Goal: Information Seeking & Learning: Learn about a topic

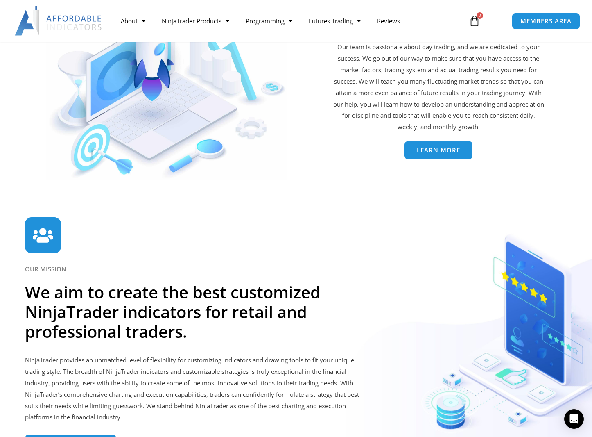
scroll to position [1844, 0]
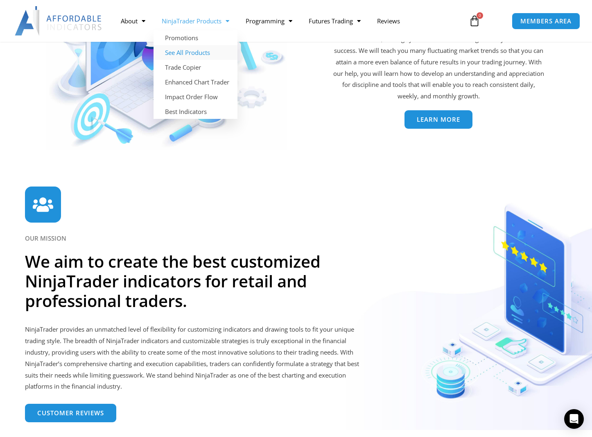
click at [191, 50] on link "See All Products" at bounding box center [196, 52] width 84 height 15
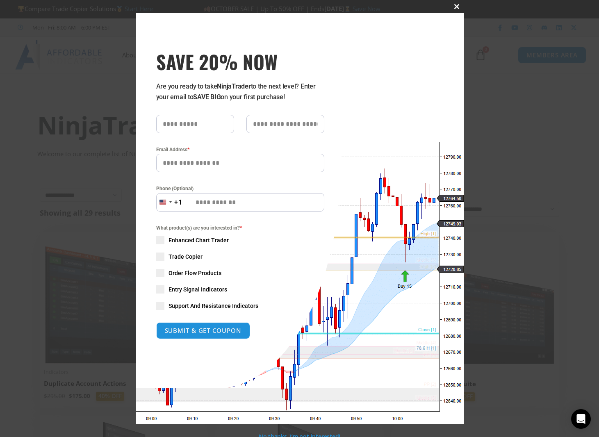
click at [454, 7] on span "SAVE 20% NOW popup" at bounding box center [456, 6] width 13 height 5
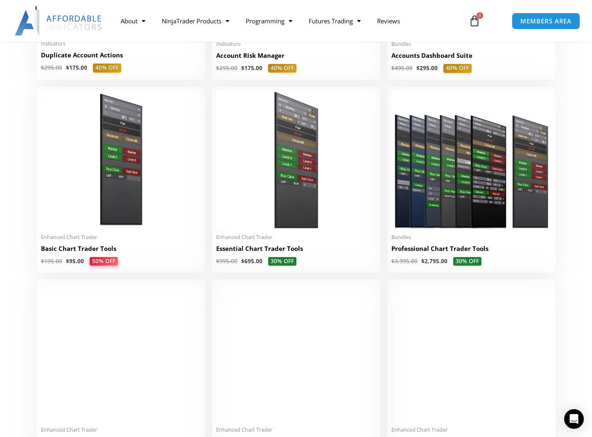
scroll to position [328, 0]
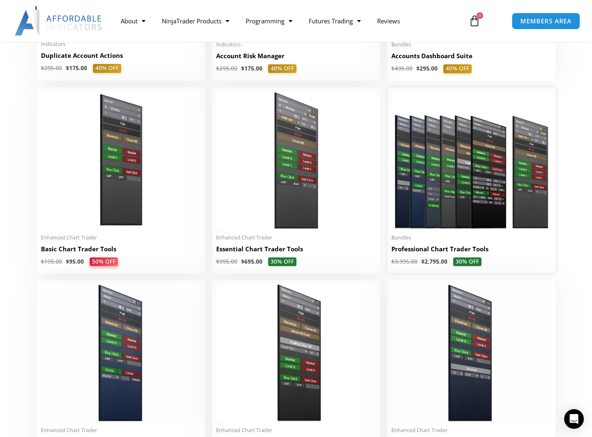
click at [458, 161] on img at bounding box center [472, 160] width 160 height 138
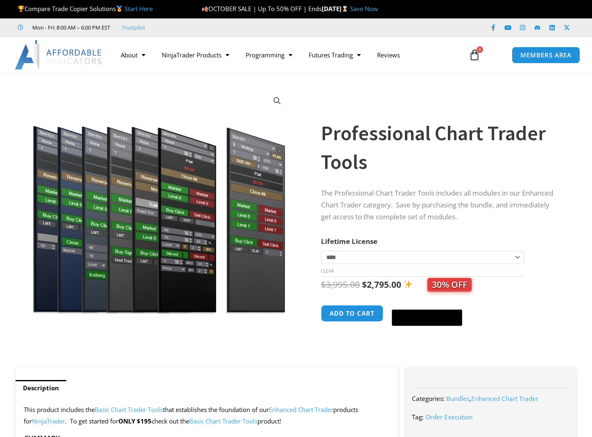
click at [359, 264] on select "**********" at bounding box center [422, 257] width 203 height 13
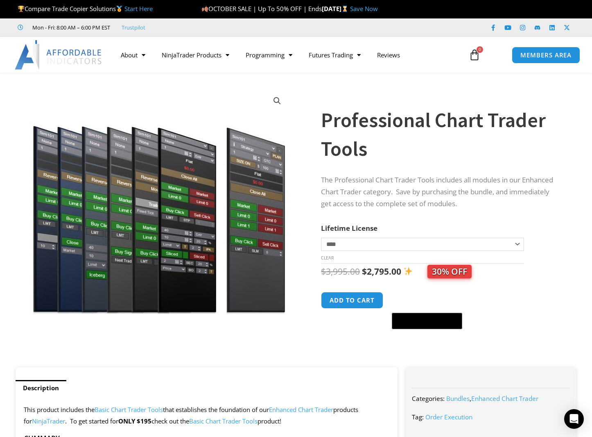
click at [321, 238] on select "**********" at bounding box center [422, 244] width 203 height 13
click at [345, 247] on select "**********" at bounding box center [422, 244] width 203 height 13
select select "*"
click at [321, 238] on select "**********" at bounding box center [422, 244] width 203 height 13
click at [314, 170] on div at bounding box center [314, 224] width 14 height 286
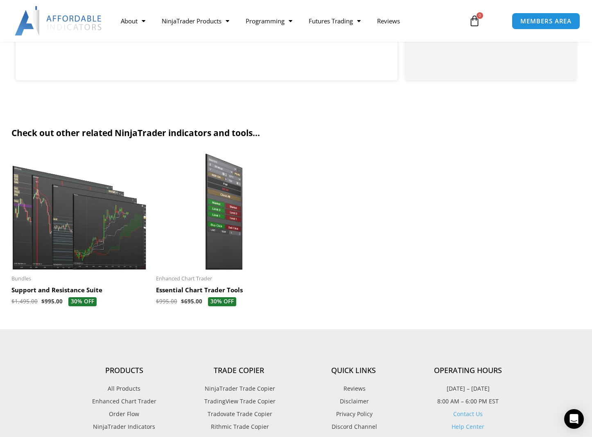
scroll to position [901, 0]
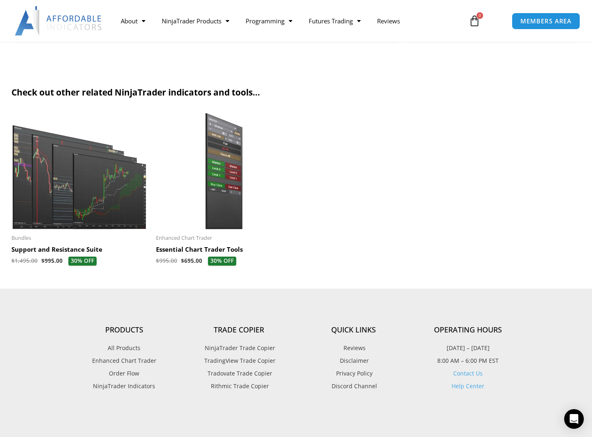
click at [218, 179] on img at bounding box center [224, 170] width 136 height 117
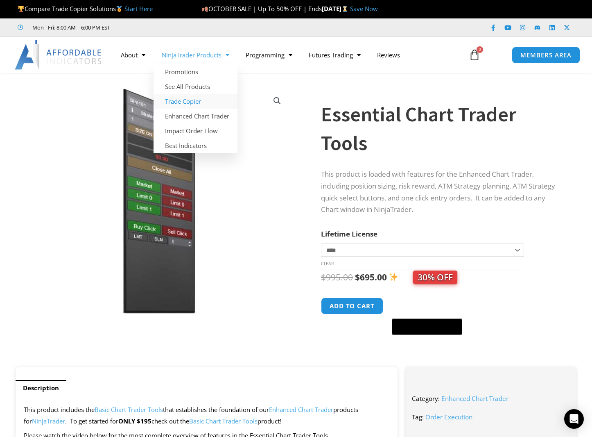
click at [196, 100] on link "Trade Copier" at bounding box center [196, 101] width 84 height 15
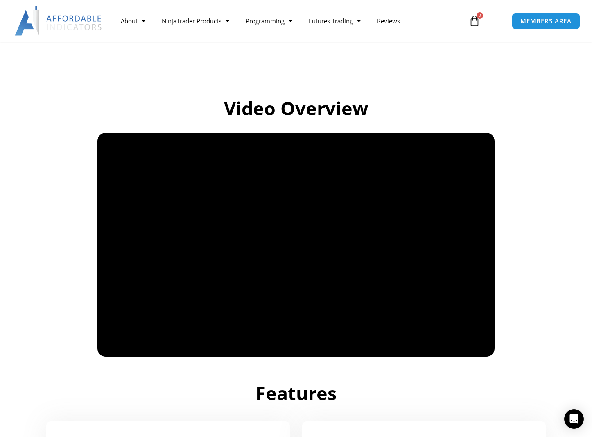
scroll to position [205, 0]
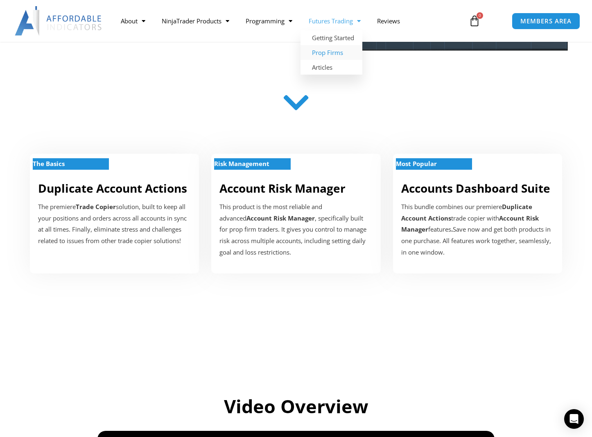
click at [325, 52] on link "Prop Firms" at bounding box center [332, 52] width 62 height 15
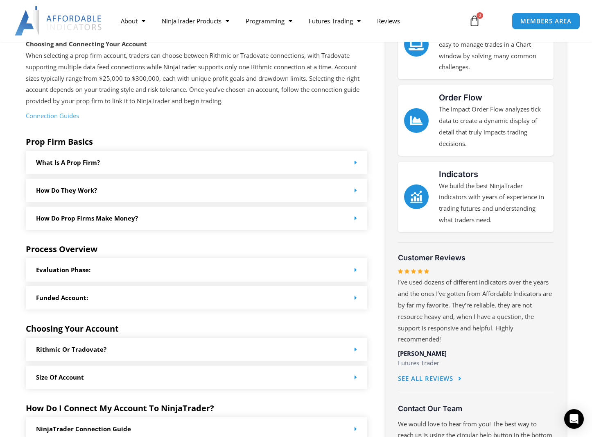
scroll to position [328, 0]
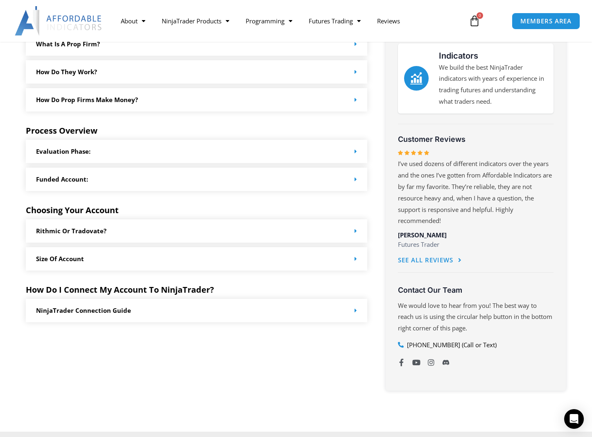
click at [216, 227] on div "Rithmic or Tradovate?" at bounding box center [197, 230] width 342 height 23
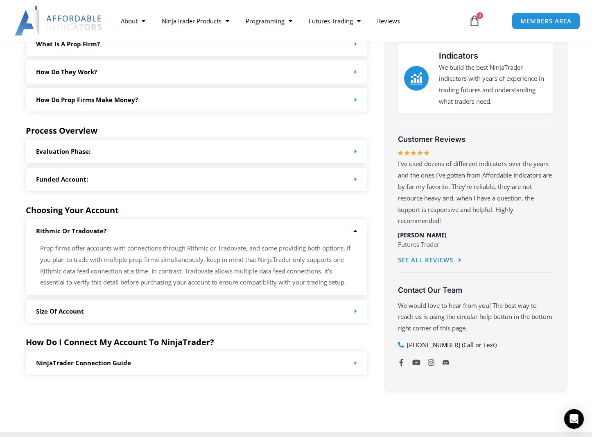
click at [216, 227] on div "Rithmic or Tradovate?" at bounding box center [197, 230] width 342 height 23
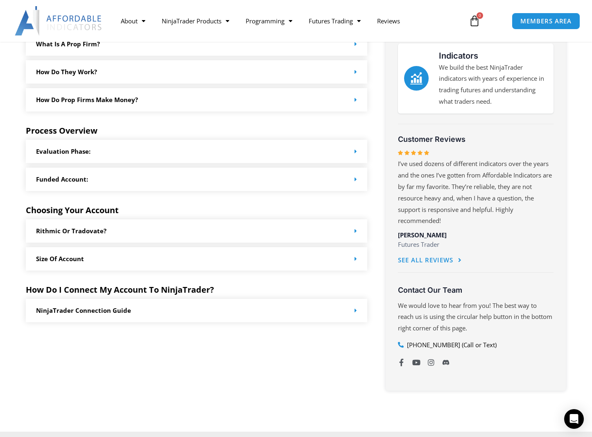
click at [201, 263] on div "Size of Account" at bounding box center [197, 258] width 342 height 23
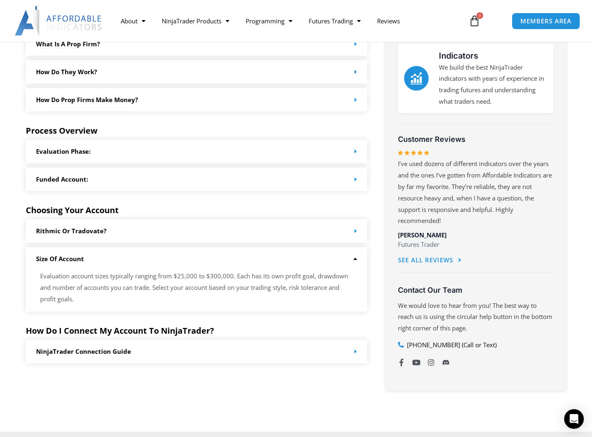
click at [201, 263] on div "Size of Account" at bounding box center [197, 258] width 342 height 23
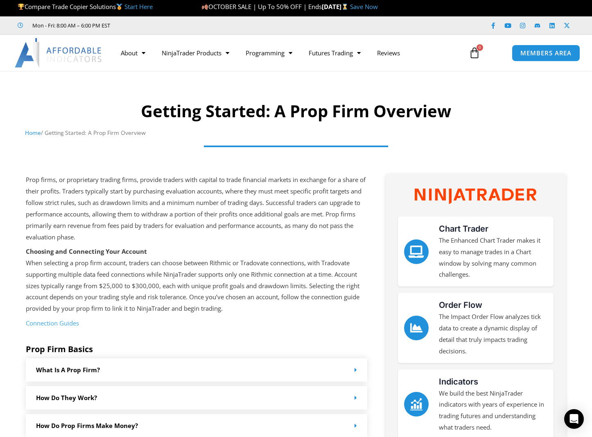
scroll to position [0, 0]
